Goal: Transaction & Acquisition: Purchase product/service

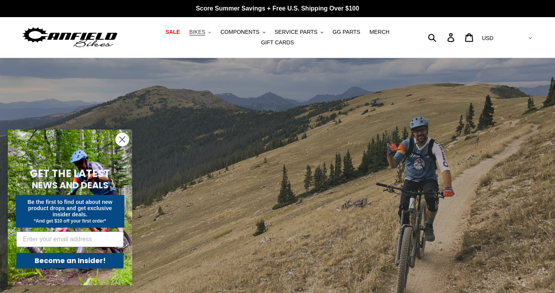
click at [203, 30] on span "BIKES" at bounding box center [197, 32] width 16 height 7
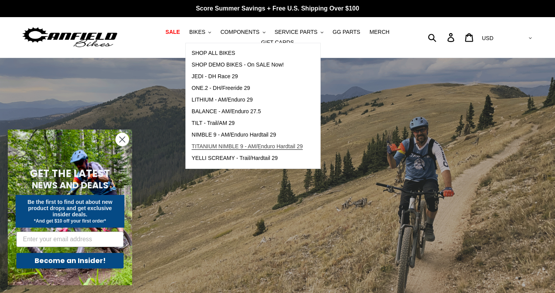
click at [224, 149] on span "TITANIUM NIMBLE 9 - AM/Enduro Hardtail 29" at bounding box center [247, 146] width 111 height 7
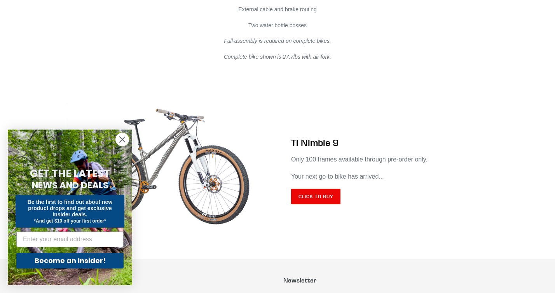
scroll to position [4555, 0]
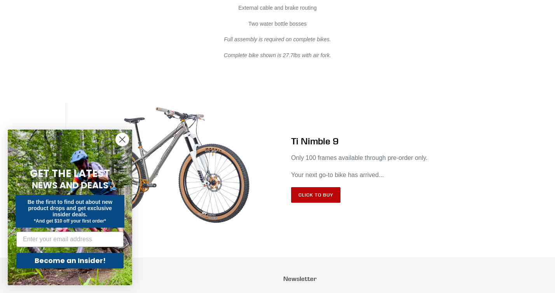
click at [317, 203] on link "Click to Buy" at bounding box center [315, 195] width 49 height 16
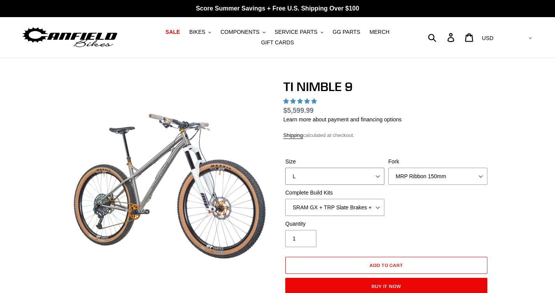
click at [377, 175] on select "S M L XL / XXL (Specify at checkout)" at bounding box center [334, 176] width 99 height 17
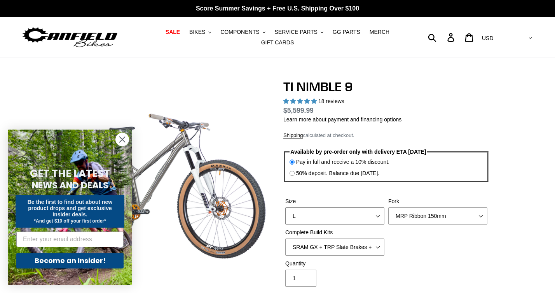
select select "highest-rating"
select select "S"
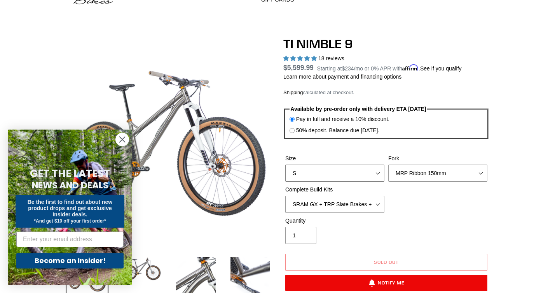
scroll to position [48, 0]
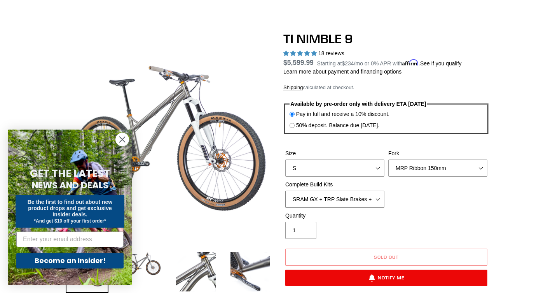
select select "Complete Build Kit - None (Contact us for Custom Builds)"
select select "Fork - None"
click at [123, 142] on circle "Close dialog" at bounding box center [122, 139] width 13 height 13
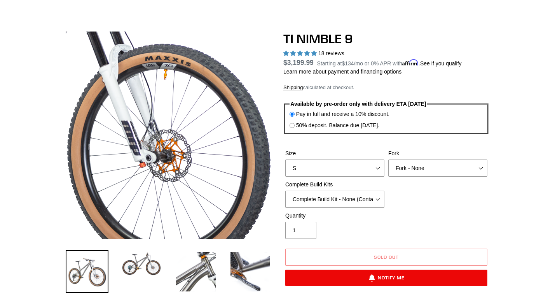
click at [264, 166] on img at bounding box center [48, 96] width 466 height 466
